Goal: Task Accomplishment & Management: Use online tool/utility

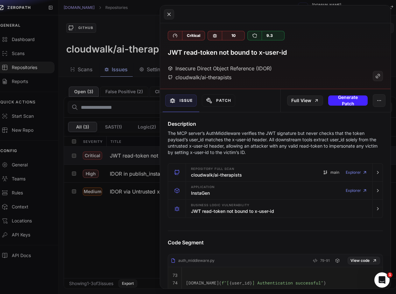
scroll to position [8, 0]
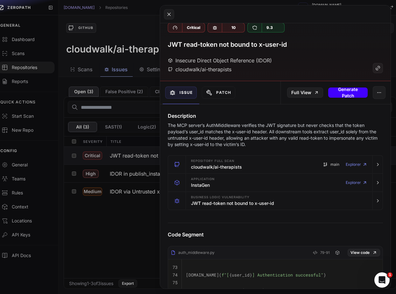
click at [346, 94] on button "Generate Patch" at bounding box center [347, 93] width 39 height 10
click at [139, 218] on button at bounding box center [198, 147] width 396 height 294
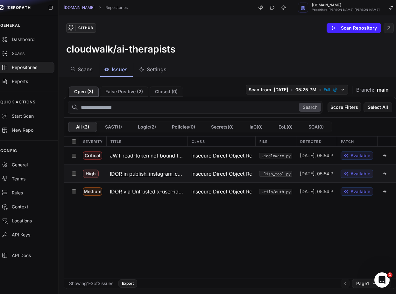
click at [146, 172] on h3 "IDOR in publish_instagram_content" at bounding box center [147, 174] width 74 height 8
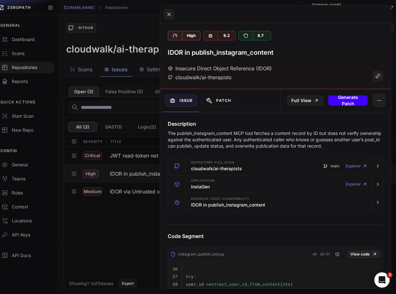
click at [348, 101] on button "Generate Patch" at bounding box center [347, 101] width 39 height 10
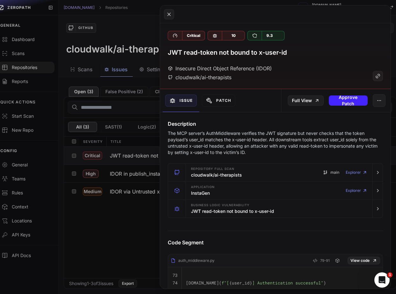
click at [127, 221] on button at bounding box center [198, 147] width 396 height 294
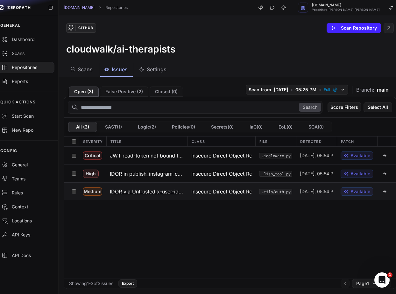
click at [137, 191] on h3 "IDOR via Untrusted x-user-id Header" at bounding box center [147, 192] width 74 height 8
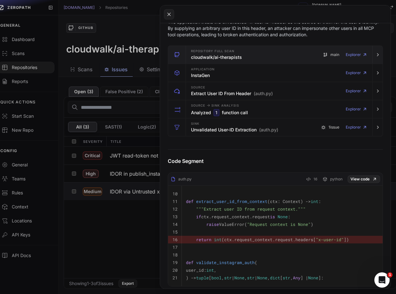
scroll to position [123, 0]
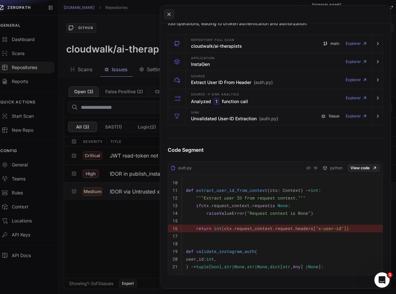
click at [114, 229] on button at bounding box center [198, 147] width 396 height 294
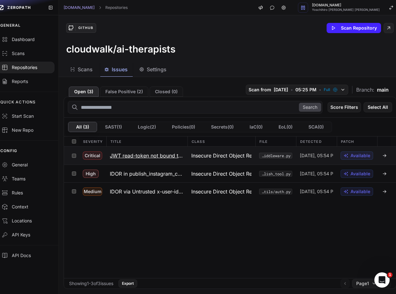
click at [310, 155] on span "[DATE], 05:54 PM" at bounding box center [316, 156] width 33 height 6
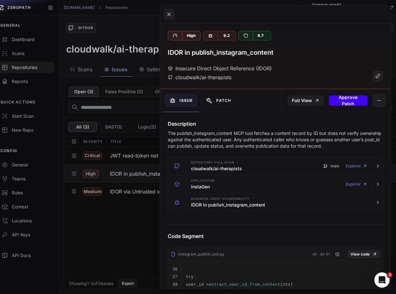
click at [344, 101] on button "Approve Patch" at bounding box center [348, 101] width 39 height 10
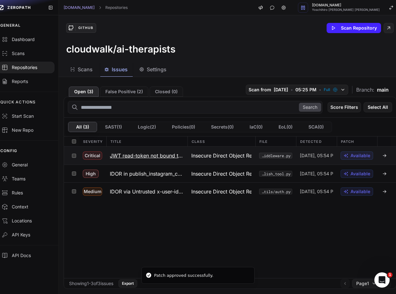
click at [162, 156] on h3 "JWT read-token not bound to x-user-id" at bounding box center [147, 156] width 74 height 8
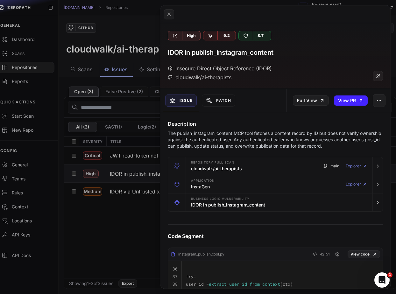
click at [123, 213] on button at bounding box center [198, 147] width 396 height 294
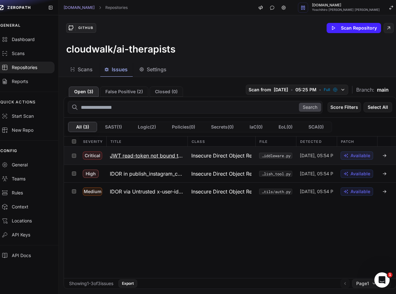
click at [139, 155] on h3 "JWT read-token not bound to x-user-id" at bounding box center [147, 156] width 74 height 8
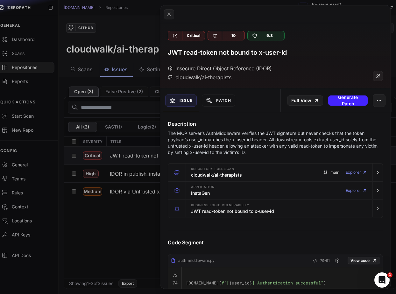
click at [126, 212] on button at bounding box center [198, 147] width 396 height 294
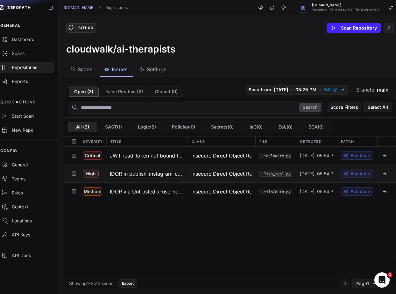
click at [140, 170] on h3 "IDOR in publish_instagram_content" at bounding box center [147, 174] width 74 height 8
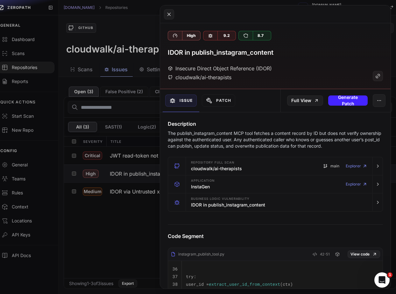
click at [114, 224] on button at bounding box center [198, 147] width 396 height 294
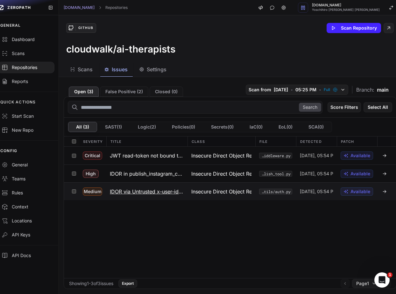
click at [136, 192] on h3 "IDOR via Untrusted x-user-id Header" at bounding box center [147, 192] width 74 height 8
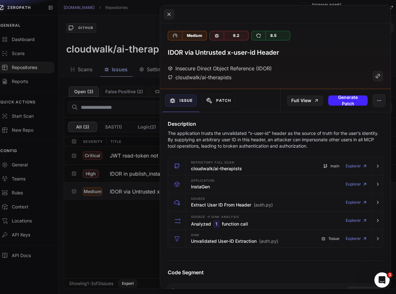
click at [116, 225] on button at bounding box center [198, 147] width 396 height 294
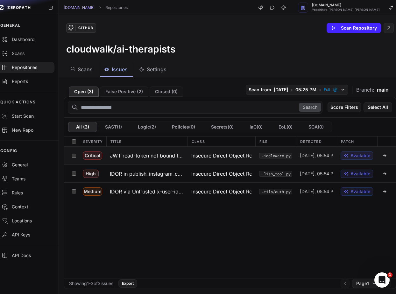
click at [148, 156] on h3 "JWT read-token not bound to x-user-id" at bounding box center [147, 156] width 74 height 8
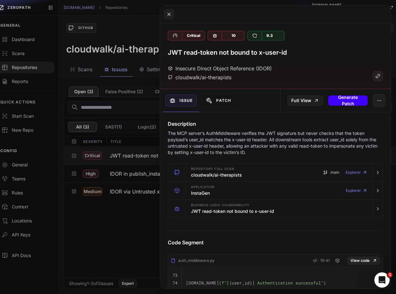
click at [351, 101] on button "Generate Patch" at bounding box center [347, 101] width 39 height 10
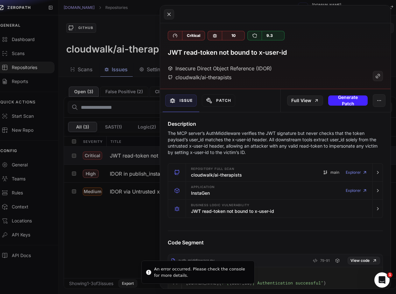
click at [100, 240] on button at bounding box center [198, 147] width 396 height 294
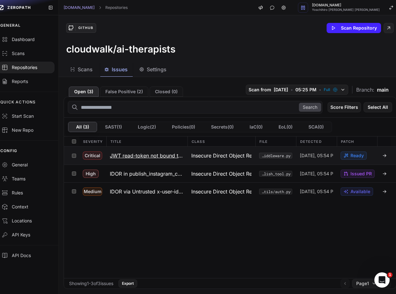
click at [159, 155] on h3 "JWT read-token not bound to x-user-id" at bounding box center [147, 156] width 74 height 8
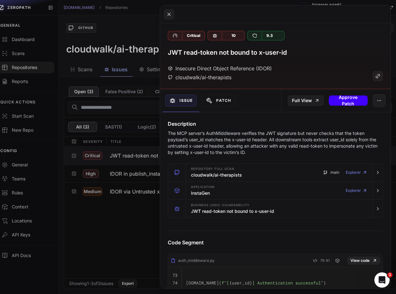
click at [352, 102] on button "Approve Patch" at bounding box center [348, 101] width 39 height 10
click at [140, 236] on button at bounding box center [198, 147] width 396 height 294
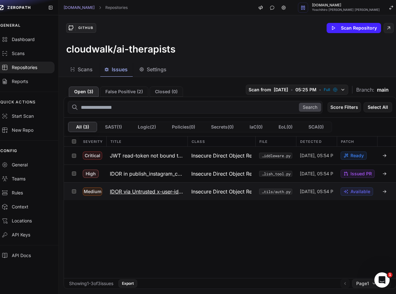
click at [159, 192] on h3 "IDOR via Untrusted x-user-id Header" at bounding box center [147, 192] width 74 height 8
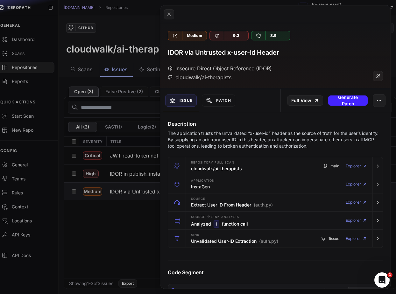
click at [132, 225] on button at bounding box center [198, 147] width 396 height 294
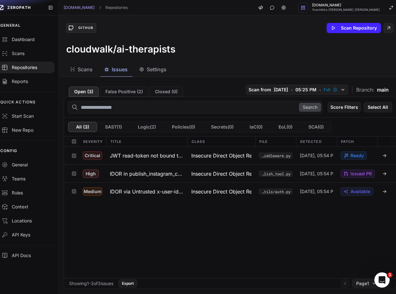
click at [251, 53] on div "cloudwalk/ai-therapists" at bounding box center [230, 48] width 328 height 11
